Goal: Information Seeking & Learning: Learn about a topic

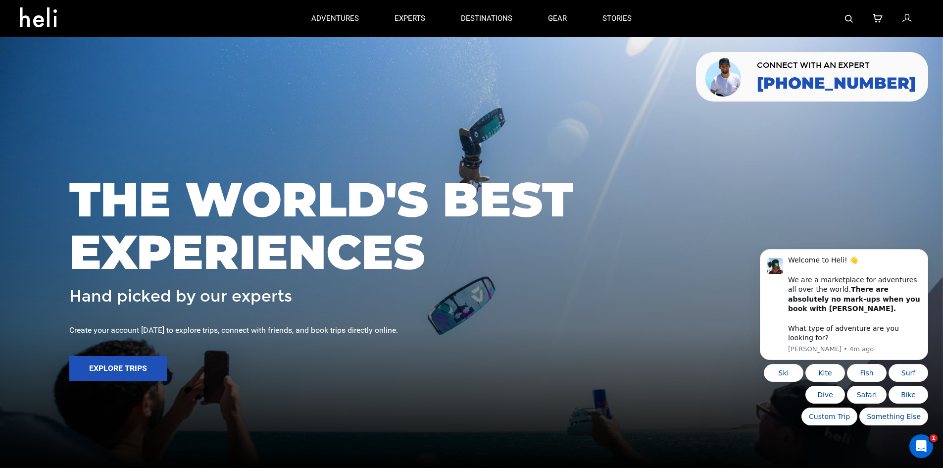
click at [844, 19] on div at bounding box center [786, 18] width 274 height 37
click at [847, 20] on img at bounding box center [849, 19] width 8 height 8
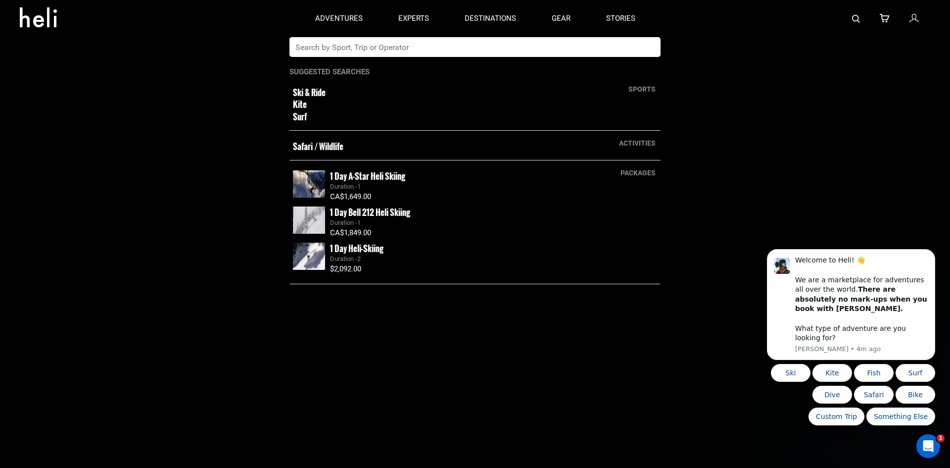
click at [575, 46] on input "text" at bounding box center [465, 47] width 351 height 20
type input "sellaronda"
